Goal: Transaction & Acquisition: Purchase product/service

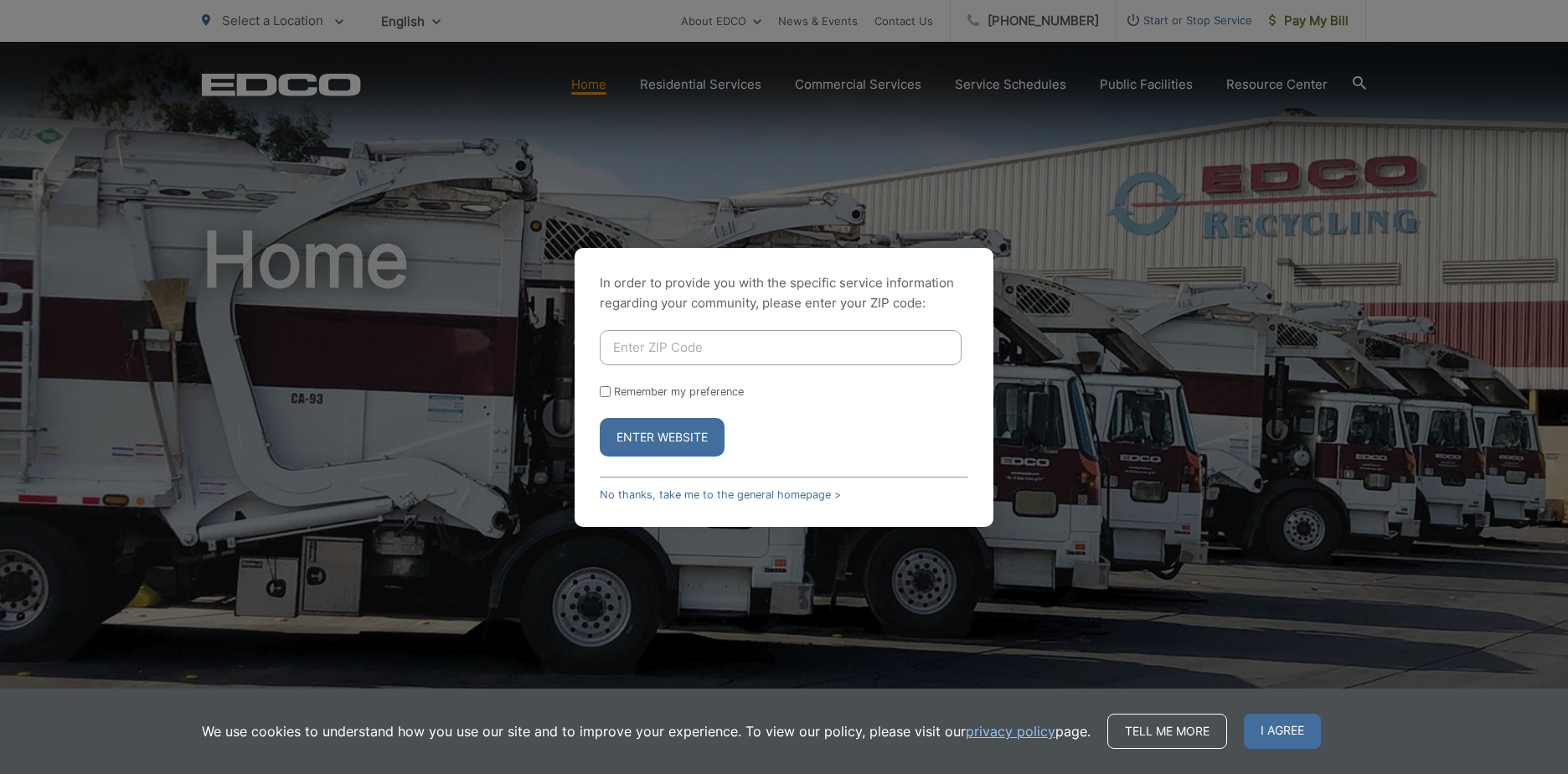
click at [688, 344] on input "Enter ZIP Code" at bounding box center [781, 348] width 361 height 35
type input "92021"
click at [637, 397] on label "Remember my preference" at bounding box center [678, 391] width 130 height 12
click at [610, 397] on input "Remember my preference" at bounding box center [605, 391] width 10 height 10
checkbox input "true"
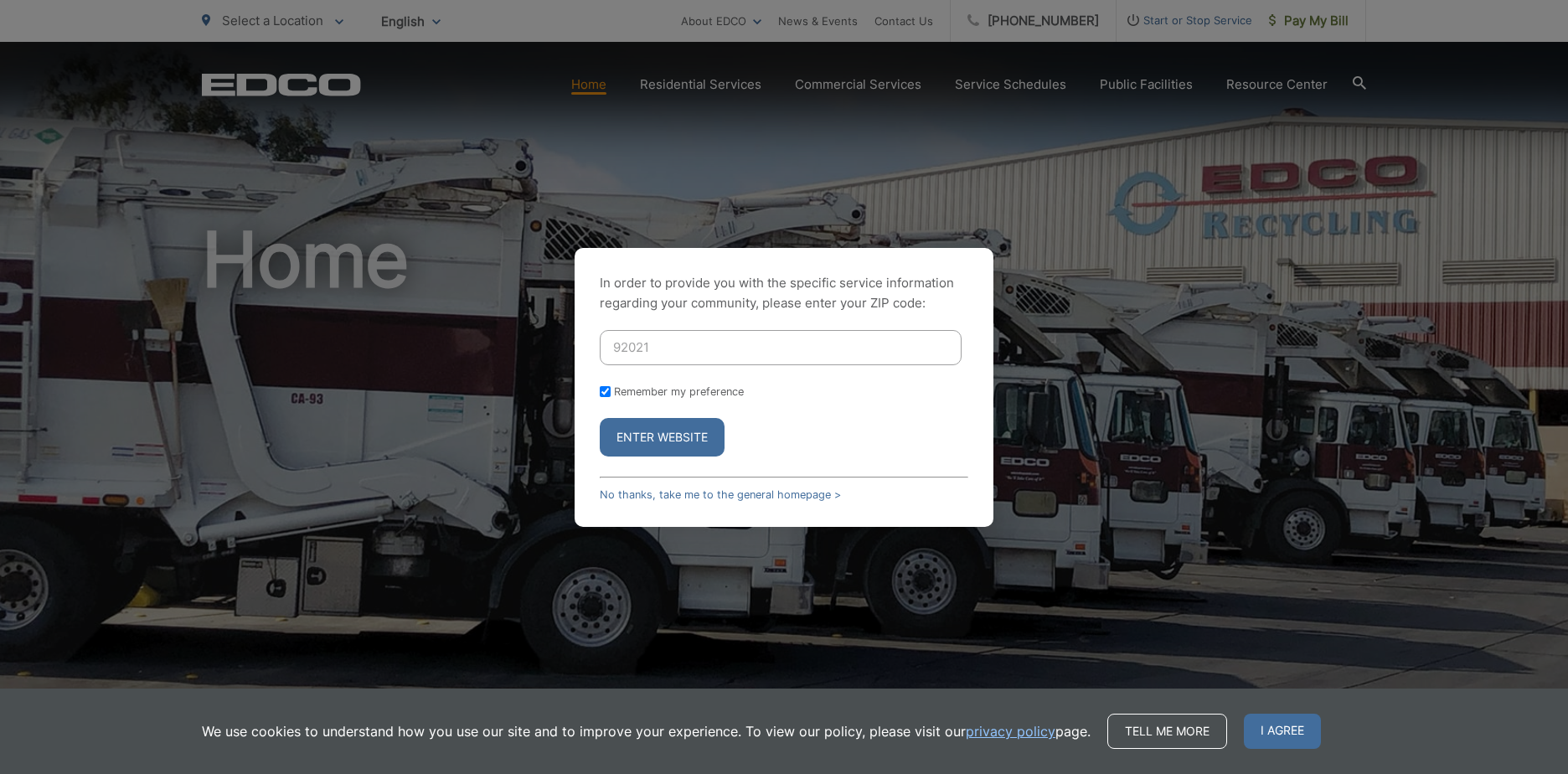
click at [672, 446] on button "Enter Website" at bounding box center [662, 438] width 125 height 38
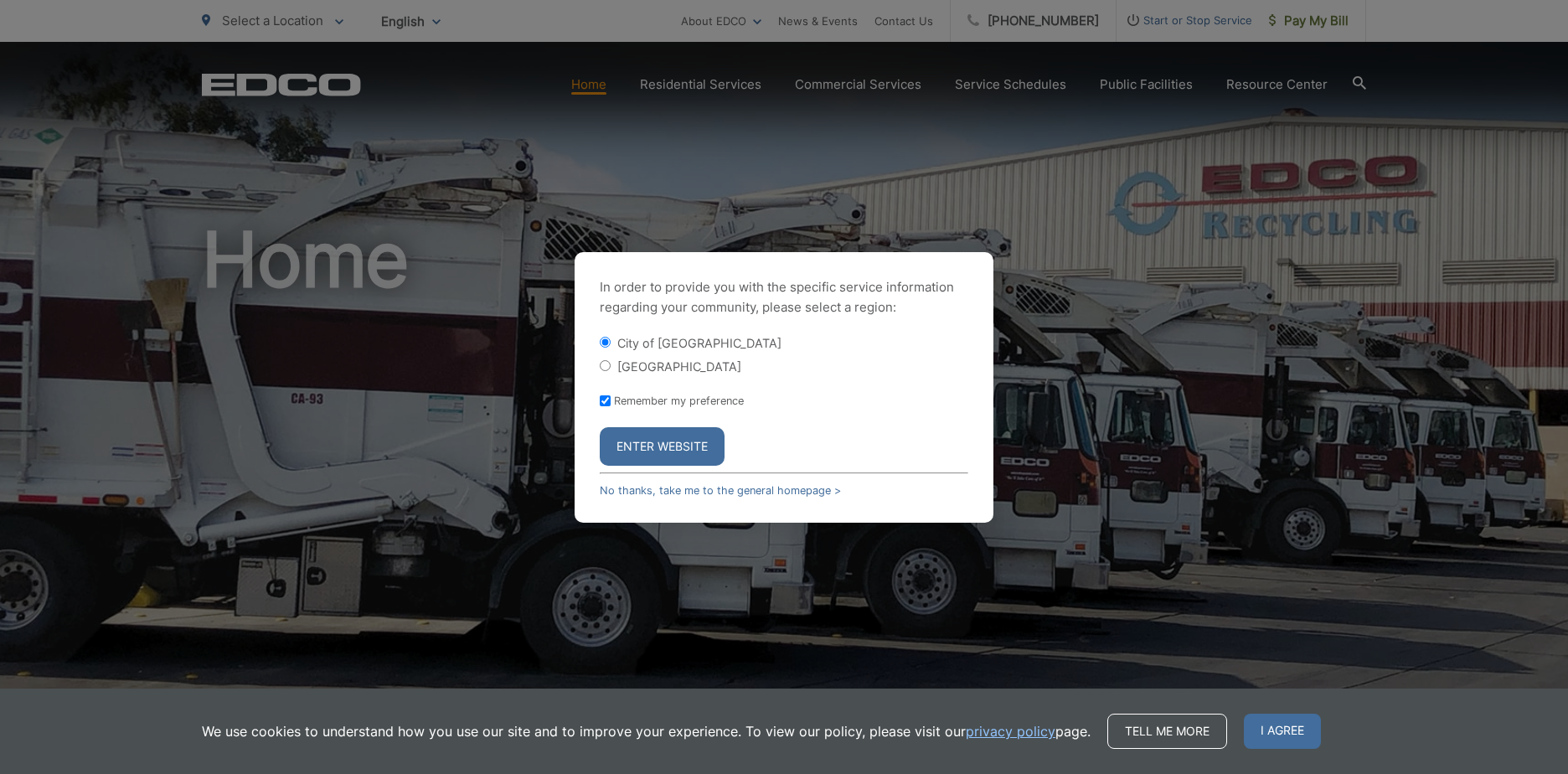
click at [664, 448] on button "Enter Website" at bounding box center [662, 446] width 125 height 38
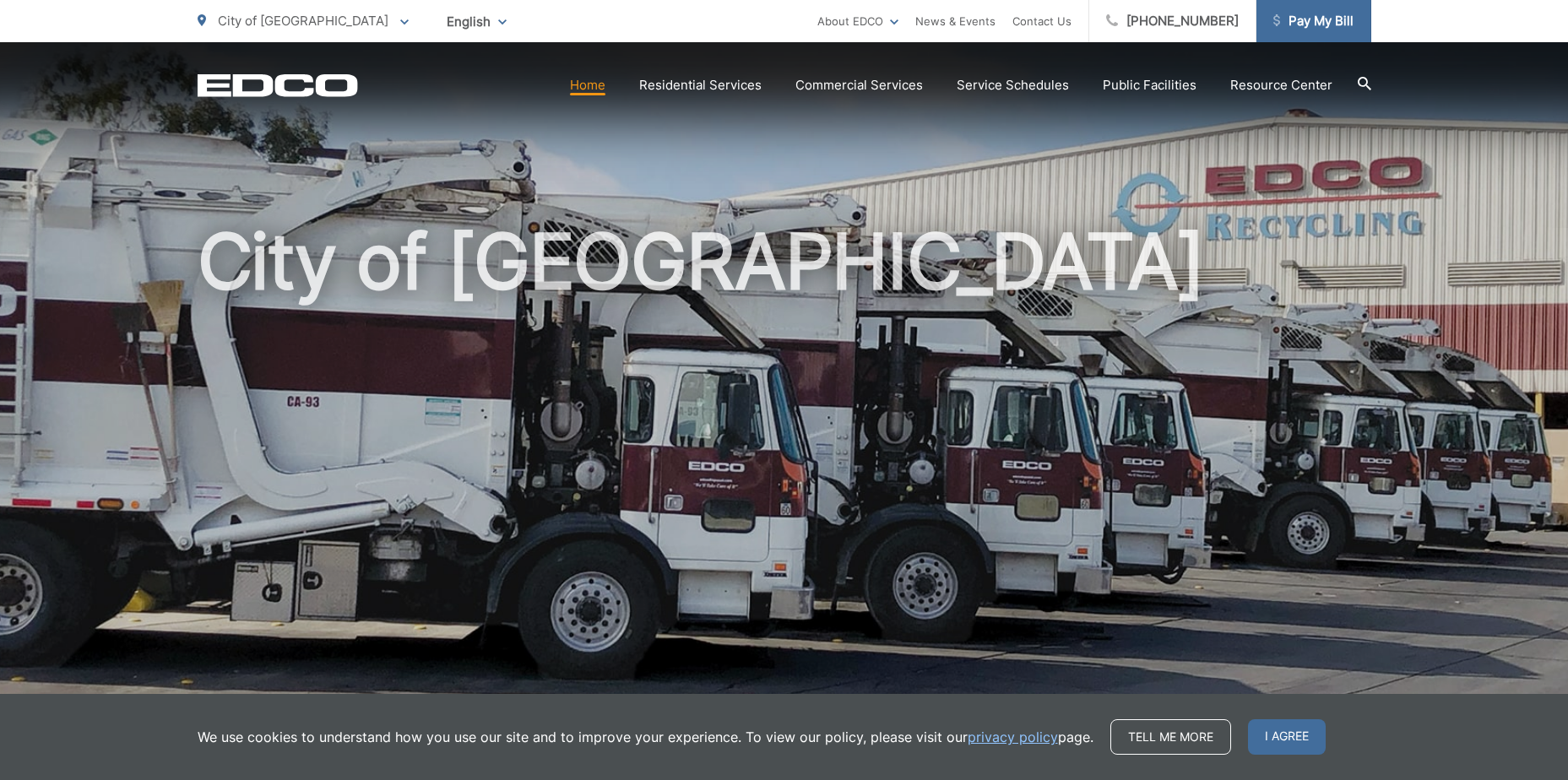
click at [1342, 29] on span "Pay My Bill" at bounding box center [1313, 20] width 80 height 20
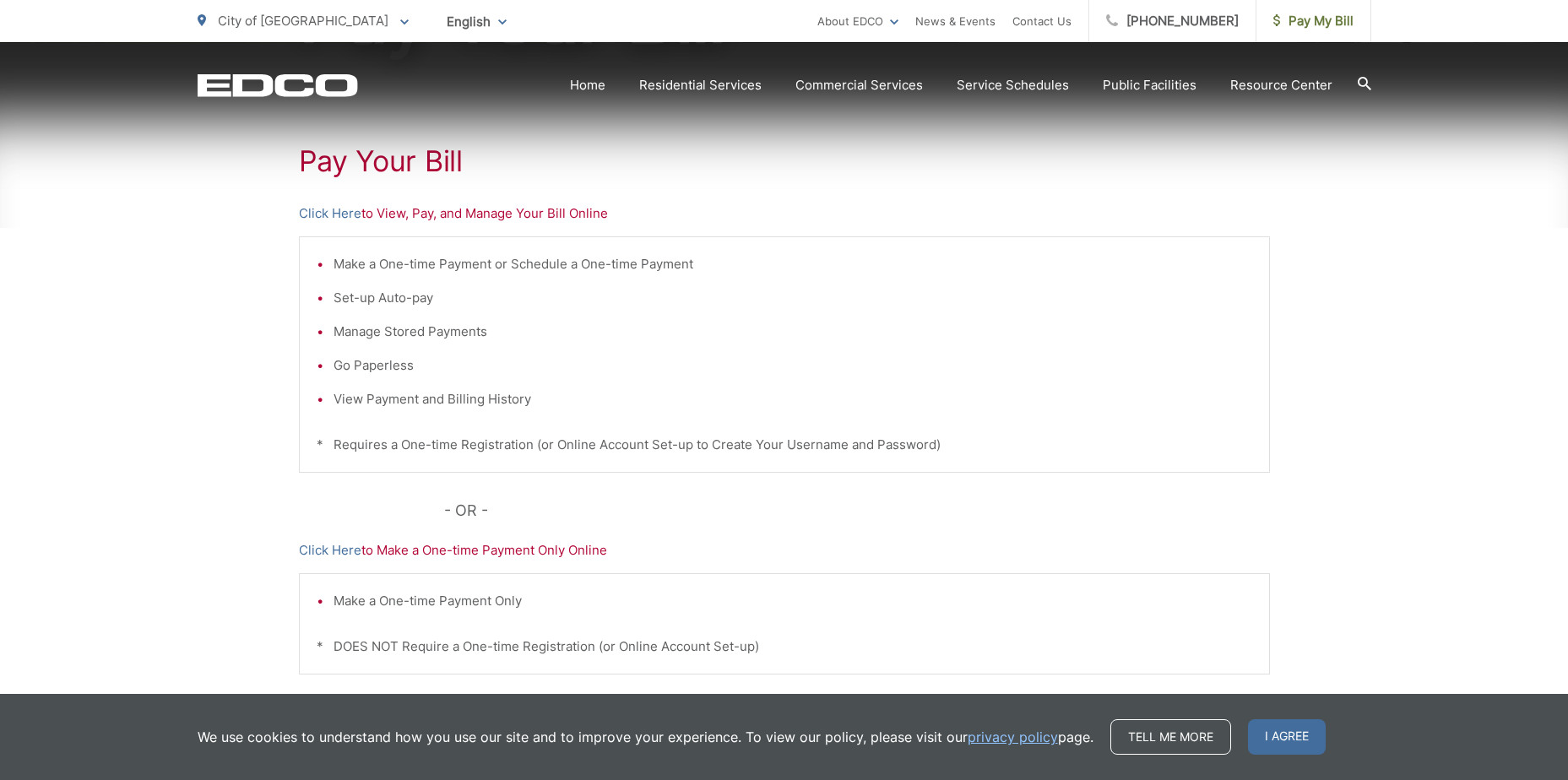
scroll to position [338, 0]
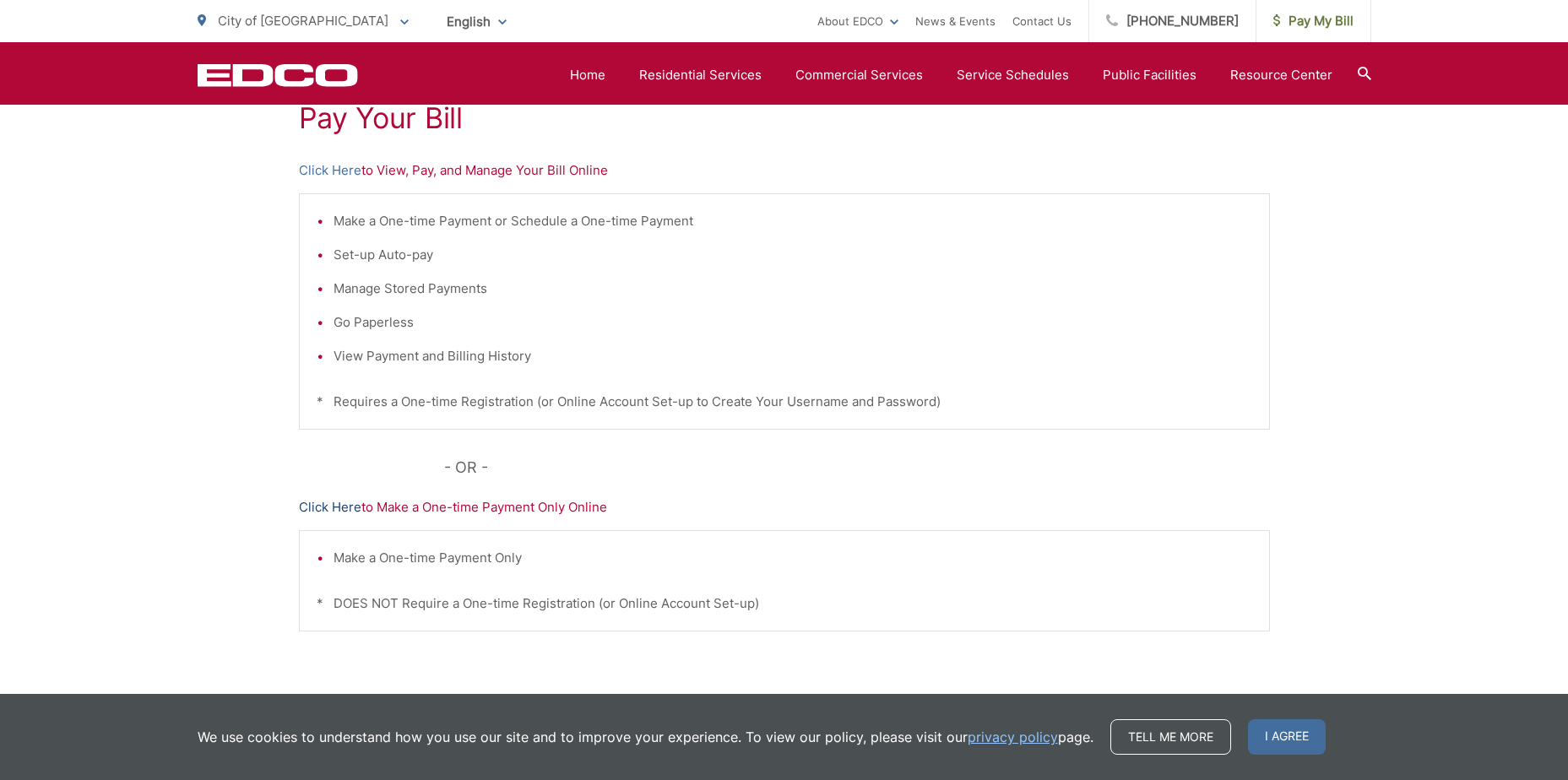
click at [330, 506] on link "Click Here" at bounding box center [330, 507] width 62 height 20
